Goal: Task Accomplishment & Management: Use online tool/utility

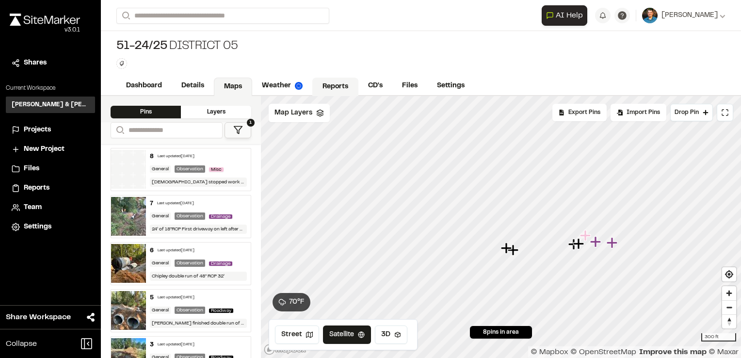
click at [351, 82] on link "Reports" at bounding box center [335, 87] width 46 height 18
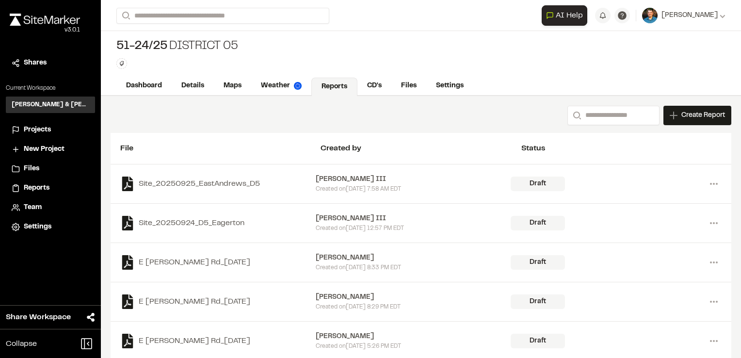
click at [706, 122] on div "Create Report" at bounding box center [697, 115] width 68 height 19
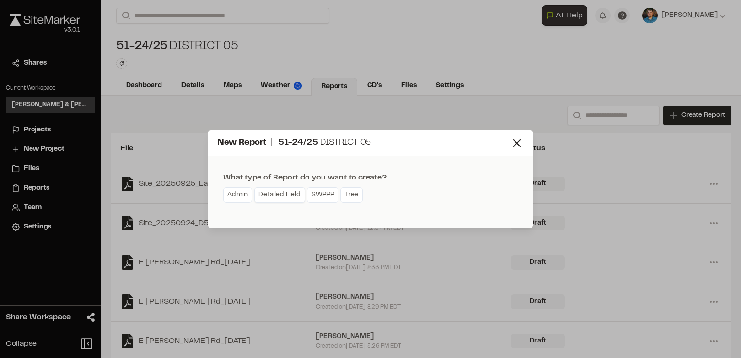
click at [294, 201] on link "Detailed Field" at bounding box center [279, 195] width 51 height 16
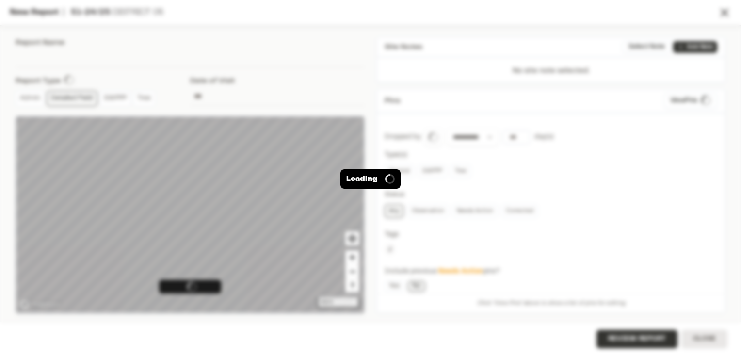
type input "**********"
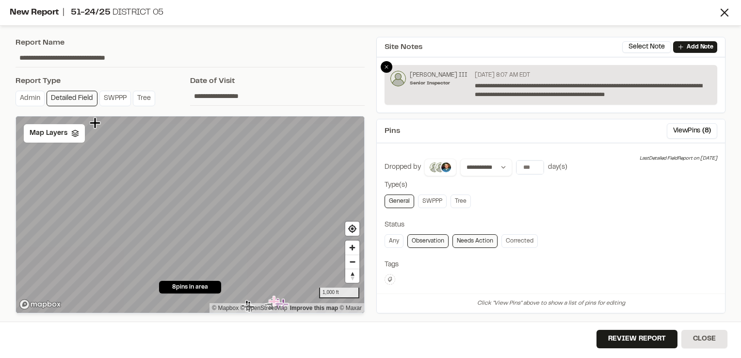
click at [385, 66] on icon at bounding box center [386, 67] width 6 height 6
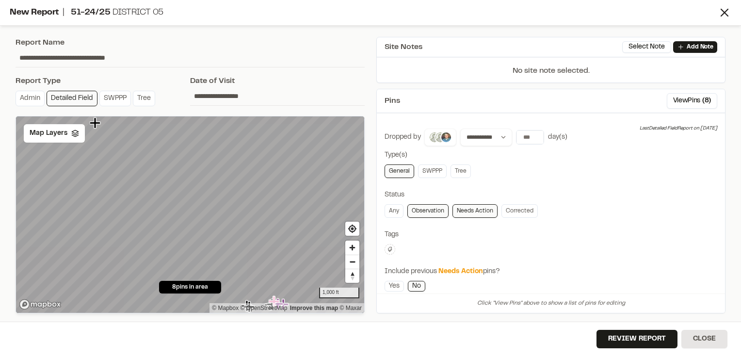
click at [434, 130] on button at bounding box center [440, 136] width 32 height 17
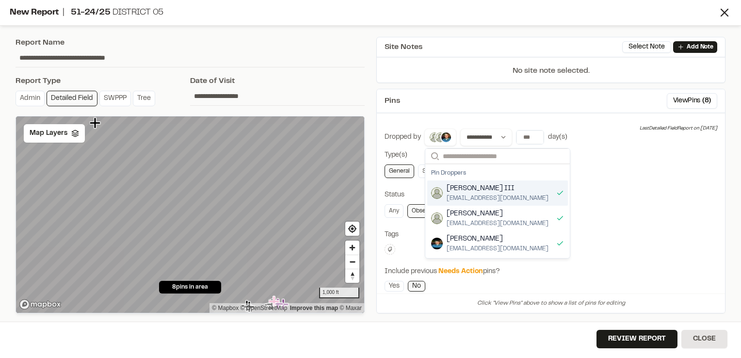
click at [540, 198] on div "Glenn David Smoak III gsmoak@davisfloyd.com" at bounding box center [497, 192] width 141 height 25
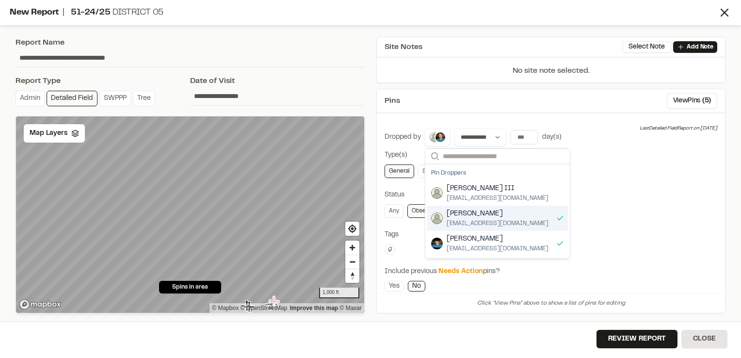
click at [535, 212] on div "Darby Boykin dboykin@davisfloyd.com" at bounding box center [497, 218] width 141 height 25
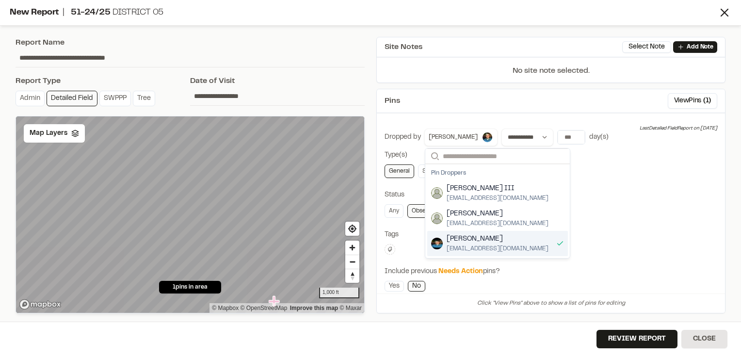
click at [614, 195] on div "Status" at bounding box center [550, 195] width 333 height 11
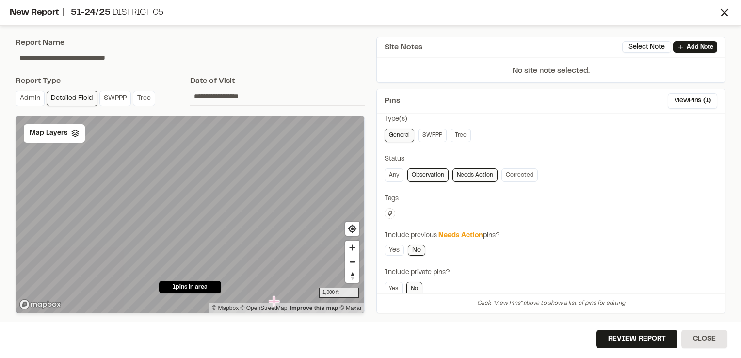
scroll to position [133, 0]
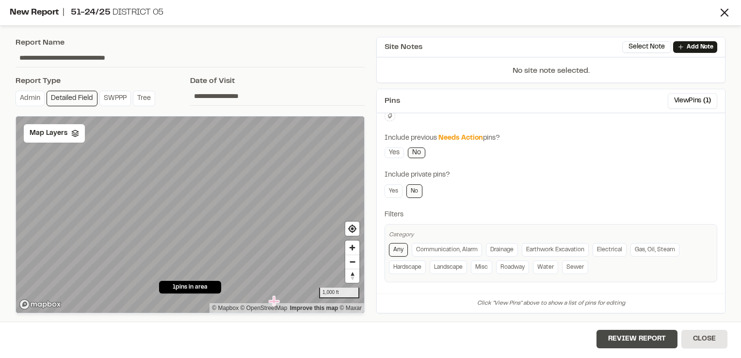
click at [662, 335] on button "Review Report" at bounding box center [636, 339] width 81 height 18
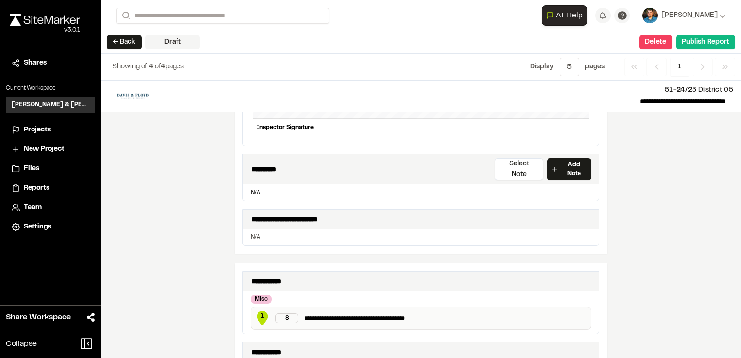
scroll to position [339, 0]
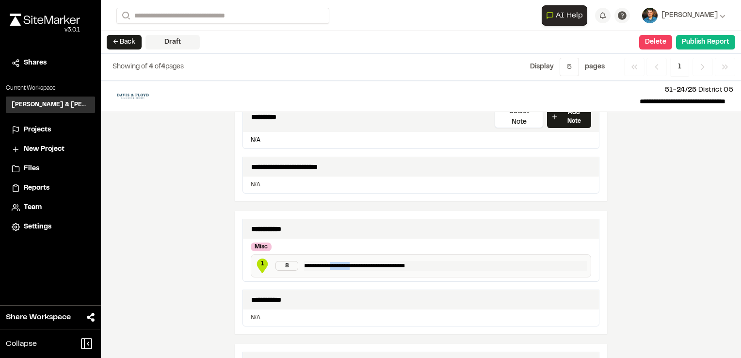
drag, startPoint x: 355, startPoint y: 252, endPoint x: 332, endPoint y: 251, distance: 23.3
click at [332, 261] on p "**********" at bounding box center [445, 266] width 283 height 10
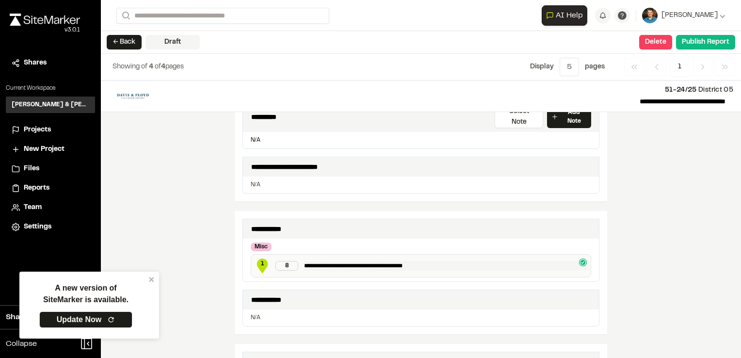
click at [422, 261] on p "**********" at bounding box center [445, 266] width 283 height 10
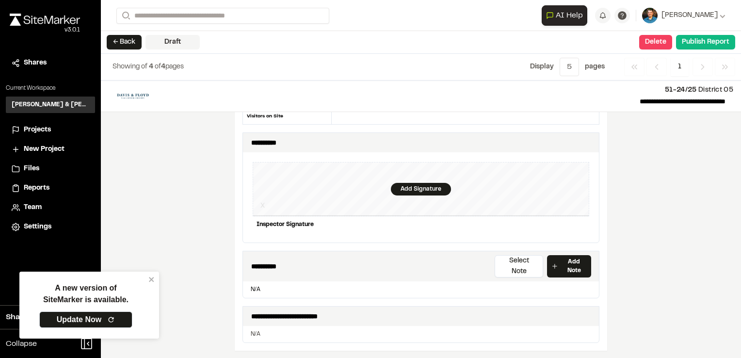
scroll to position [49, 0]
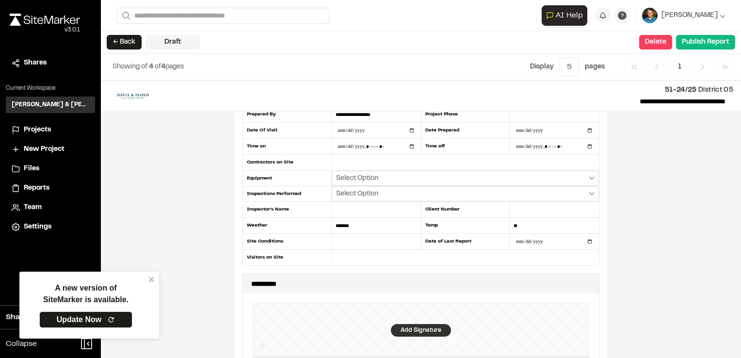
click at [429, 331] on div "Add Signature" at bounding box center [421, 330] width 60 height 13
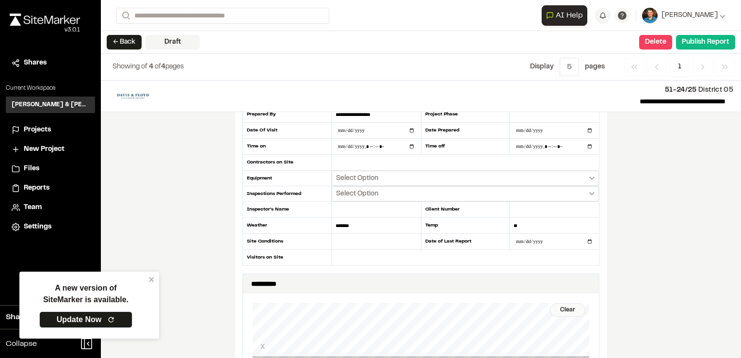
click at [357, 357] on div "Clear X Inspector Signature Cancel Save" at bounding box center [421, 346] width 336 height 107
click at [345, 212] on input "text" at bounding box center [376, 210] width 89 height 16
type input "**********"
click at [367, 168] on input "text" at bounding box center [465, 163] width 267 height 16
type input "*******"
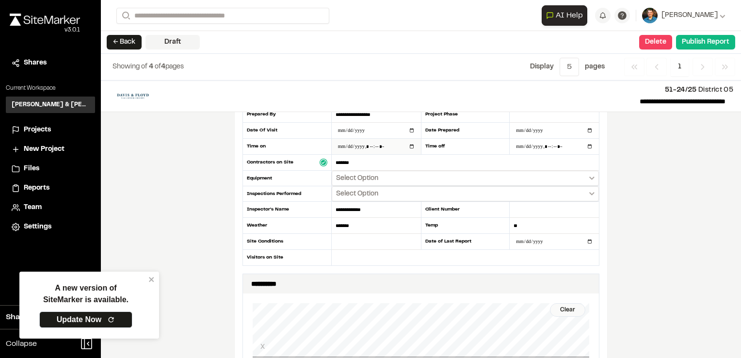
click at [405, 145] on input "datetime-local" at bounding box center [376, 147] width 89 height 16
type input "**********"
click at [630, 176] on div "**********" at bounding box center [421, 218] width 640 height 277
click at [557, 151] on input "datetime-local" at bounding box center [553, 147] width 89 height 16
click at [586, 149] on input "datetime-local" at bounding box center [553, 147] width 89 height 16
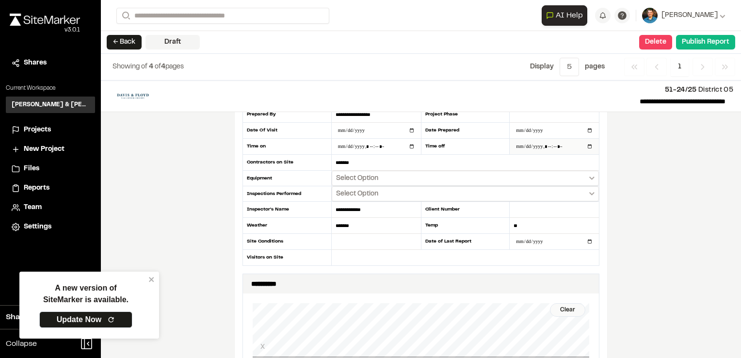
click at [573, 146] on input "datetime-local" at bounding box center [553, 147] width 89 height 16
click at [536, 145] on input "datetime-local" at bounding box center [553, 147] width 89 height 16
click at [588, 143] on input "datetime-local" at bounding box center [553, 147] width 89 height 16
type input "**********"
click at [669, 137] on div "**********" at bounding box center [421, 218] width 640 height 277
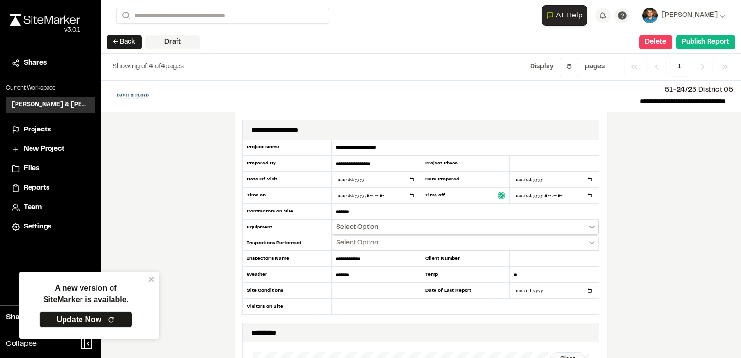
scroll to position [0, 0]
click at [357, 227] on span "Select Option" at bounding box center [357, 228] width 42 height 10
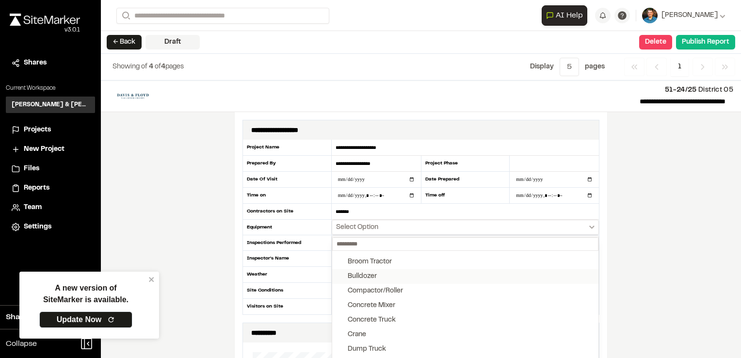
scroll to position [48, 0]
click at [407, 260] on button "Compactor/Roller" at bounding box center [465, 267] width 266 height 15
click at [401, 285] on button "Front End Loader" at bounding box center [465, 292] width 266 height 15
click at [394, 302] on button "Hand Tools" at bounding box center [465, 306] width 266 height 15
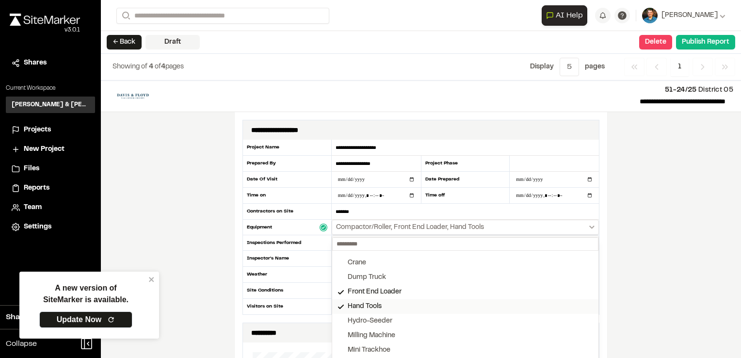
scroll to position [145, 0]
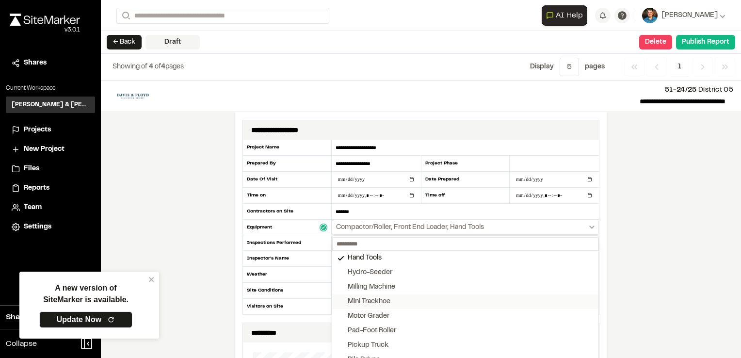
click at [384, 302] on div "Mini Trackhoe" at bounding box center [369, 301] width 43 height 11
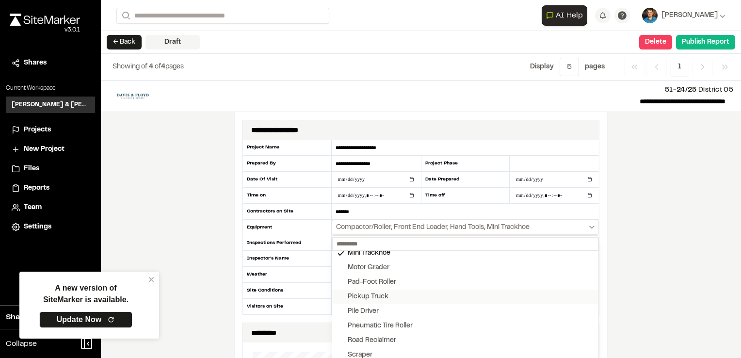
click at [372, 300] on div "Pickup Truck" at bounding box center [368, 296] width 41 height 11
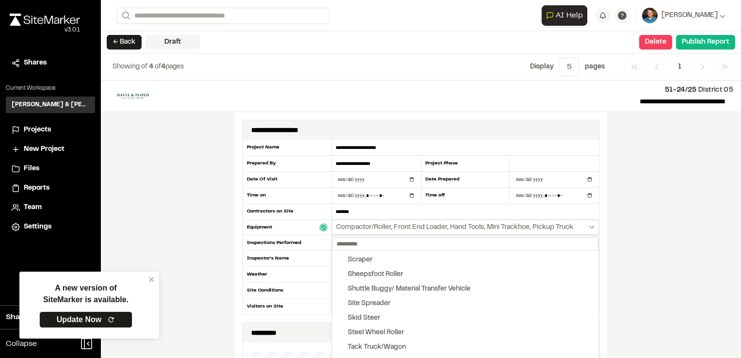
scroll to position [291, 0]
click at [374, 311] on div "Skid Steer" at bounding box center [364, 316] width 32 height 11
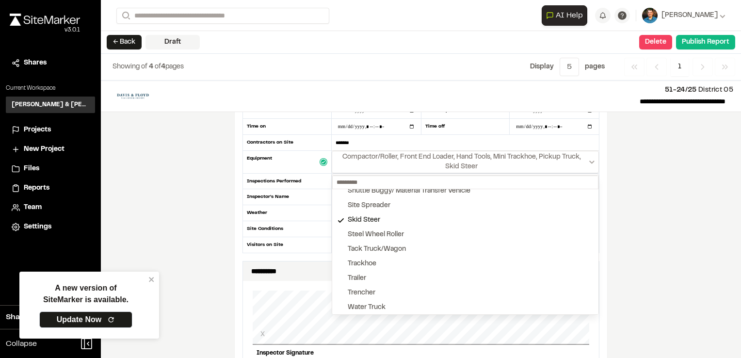
scroll to position [97, 0]
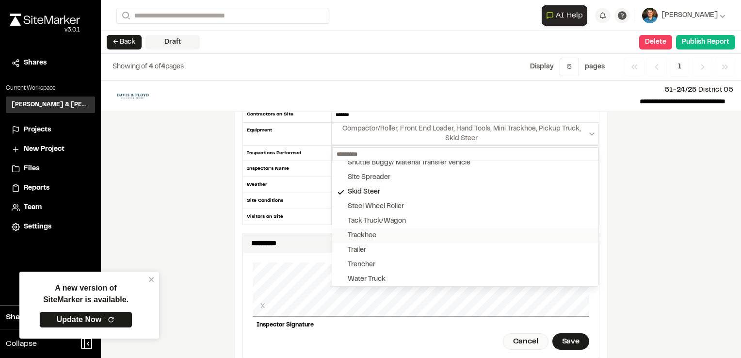
click at [383, 234] on button "Trackhoe" at bounding box center [465, 235] width 266 height 15
click at [366, 249] on button "Trailer" at bounding box center [465, 250] width 266 height 15
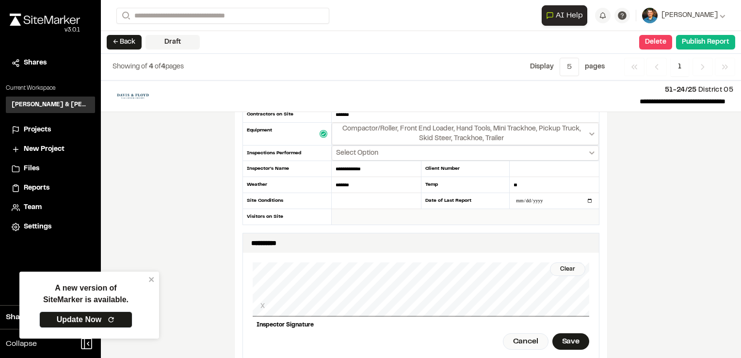
click at [339, 212] on input "text" at bounding box center [465, 217] width 267 height 16
click at [340, 199] on input "text" at bounding box center [376, 201] width 89 height 16
type input "*****"
click at [656, 185] on div "**********" at bounding box center [421, 218] width 640 height 277
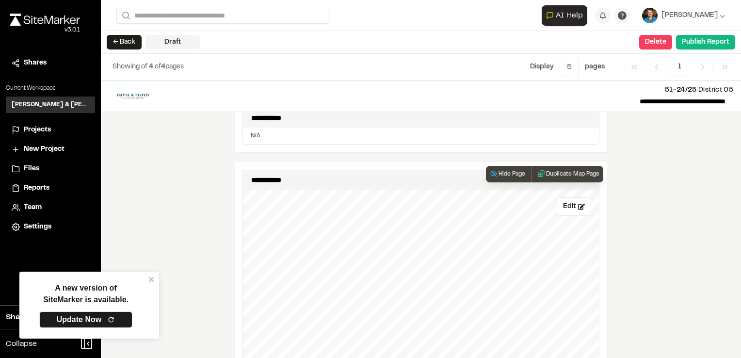
scroll to position [679, 0]
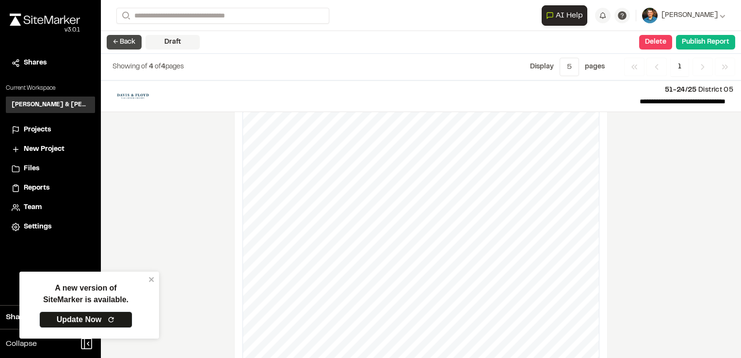
click at [127, 40] on button "← Back" at bounding box center [124, 42] width 35 height 15
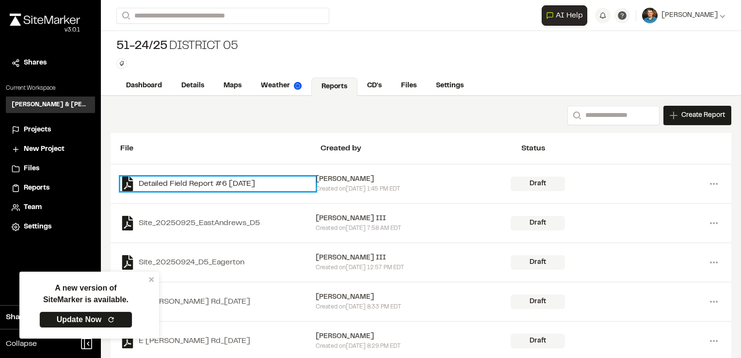
click at [233, 183] on link "Detailed Field Report #6 2025-09-29" at bounding box center [217, 183] width 195 height 15
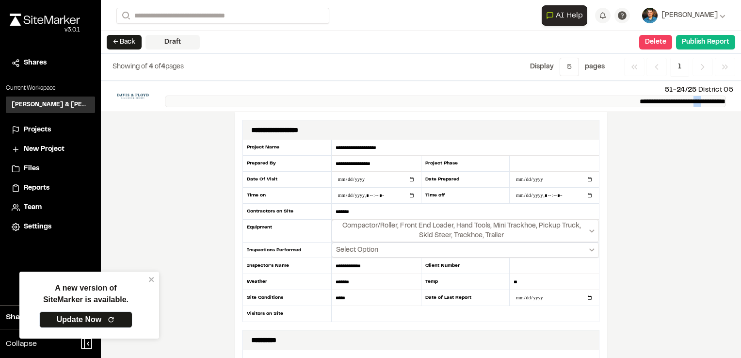
drag, startPoint x: 685, startPoint y: 100, endPoint x: 675, endPoint y: 96, distance: 11.2
click at [675, 96] on p "**********" at bounding box center [445, 101] width 560 height 12
click at [123, 40] on button "← Back" at bounding box center [124, 42] width 35 height 15
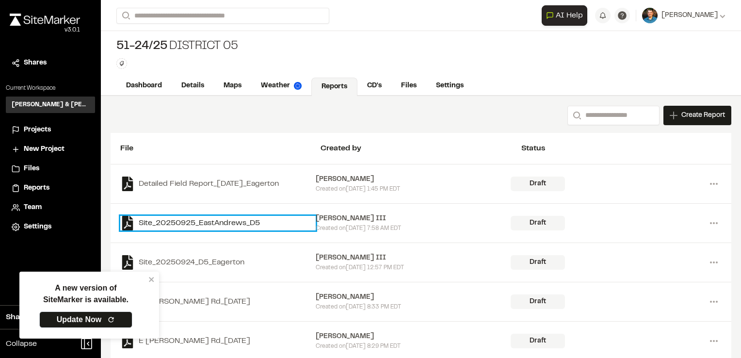
click at [238, 216] on link "Site_20250925_EastAndrews_D5" at bounding box center [217, 223] width 195 height 15
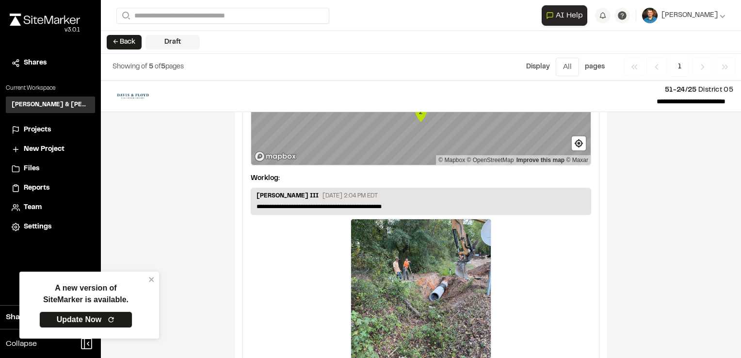
scroll to position [1606, 0]
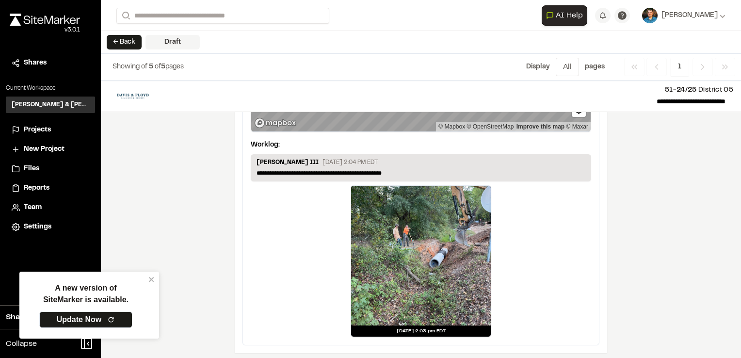
click at [121, 39] on button "← Back" at bounding box center [124, 42] width 35 height 15
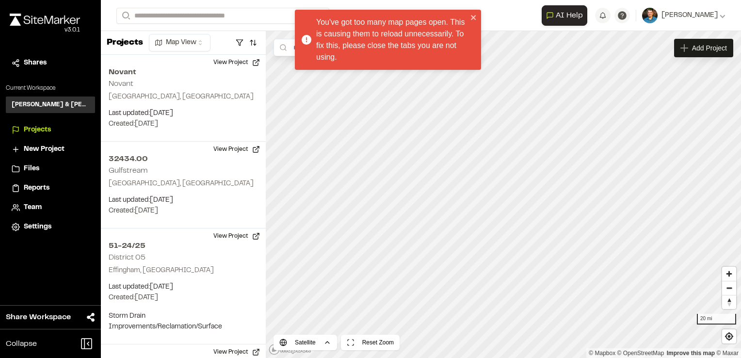
scroll to position [1260, 0]
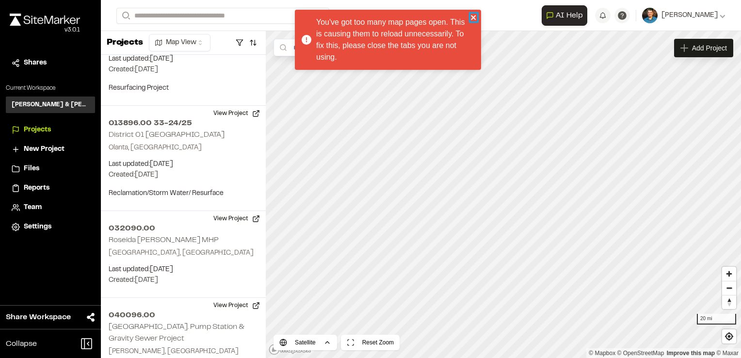
click at [471, 15] on icon "close" at bounding box center [473, 18] width 7 height 8
